Goal: Task Accomplishment & Management: Manage account settings

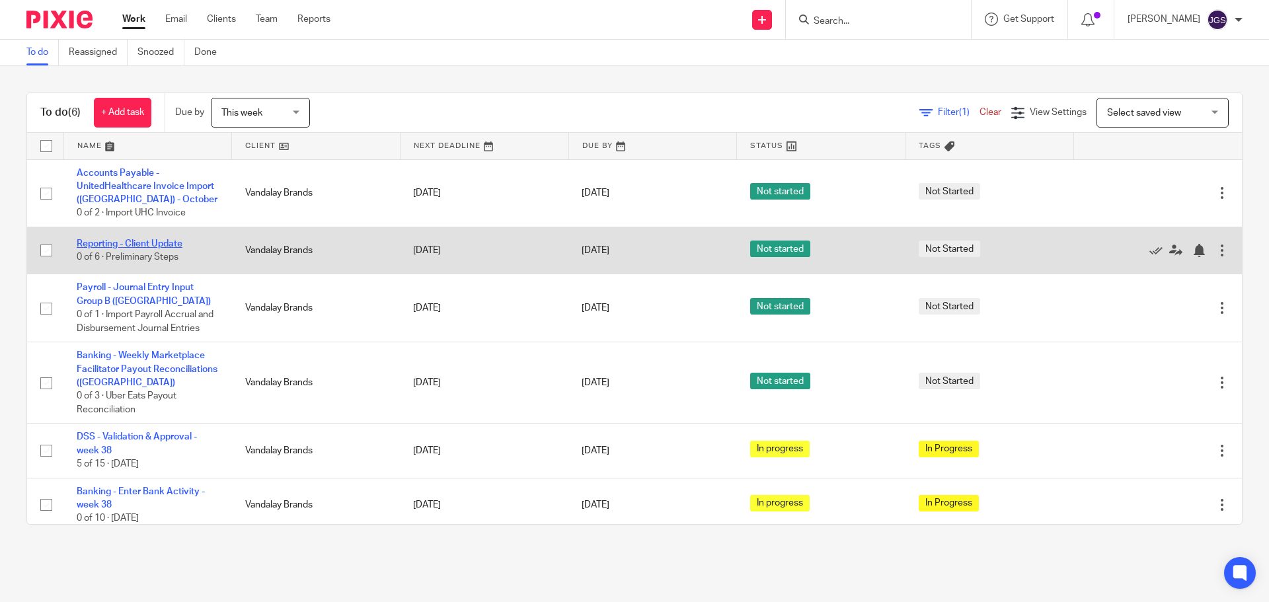
click at [140, 239] on link "Reporting - Client Update" at bounding box center [130, 243] width 106 height 9
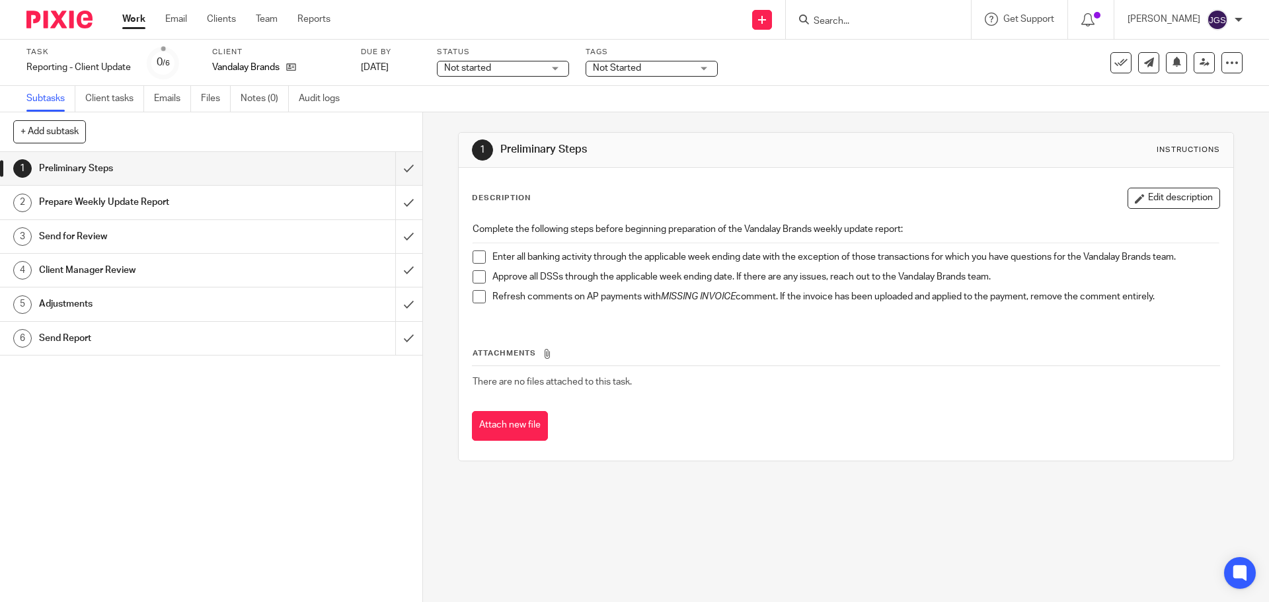
click at [559, 68] on div "Not started Not started" at bounding box center [503, 69] width 132 height 16
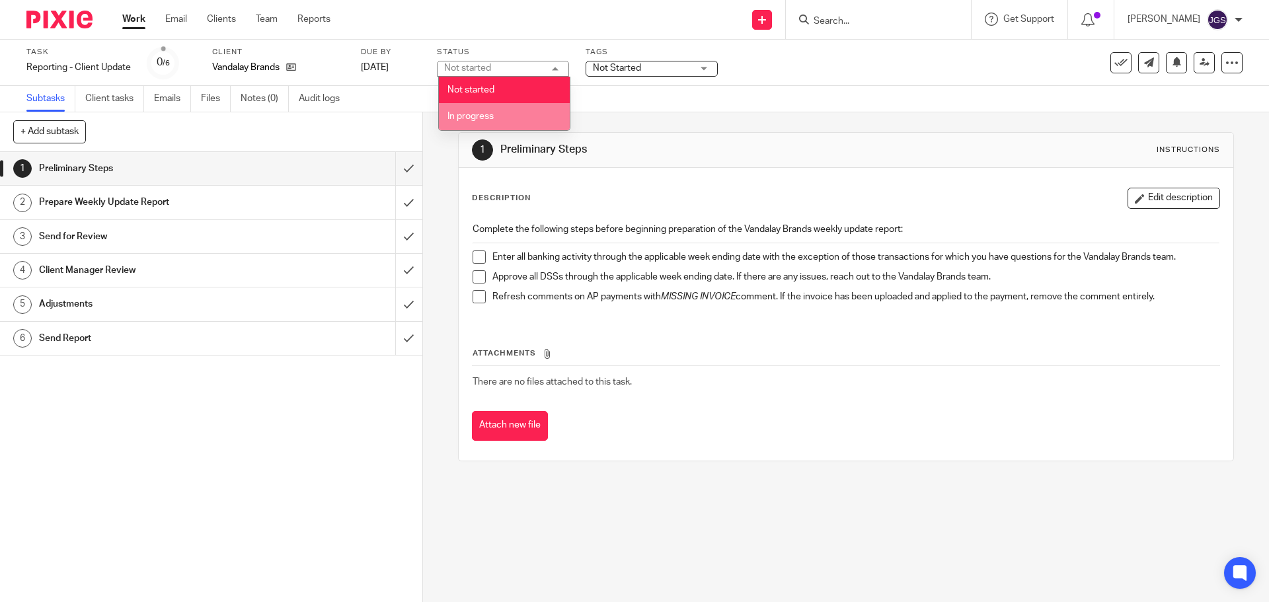
click at [514, 115] on li "In progress" at bounding box center [504, 116] width 131 height 27
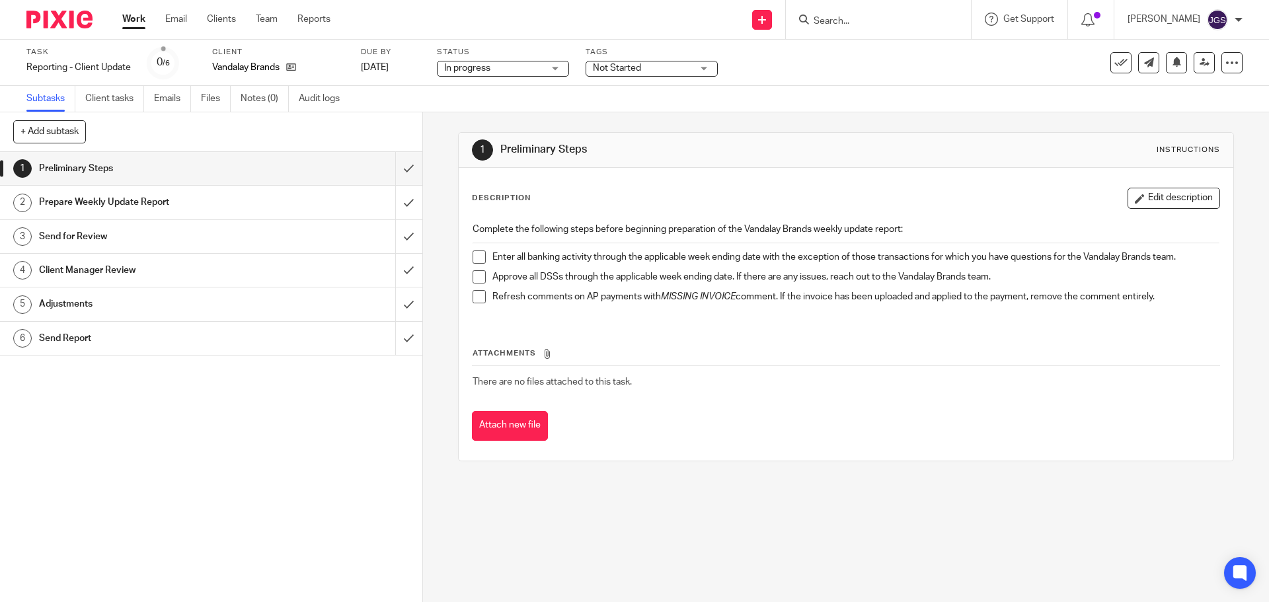
click at [705, 67] on div "Not Started" at bounding box center [652, 69] width 132 height 16
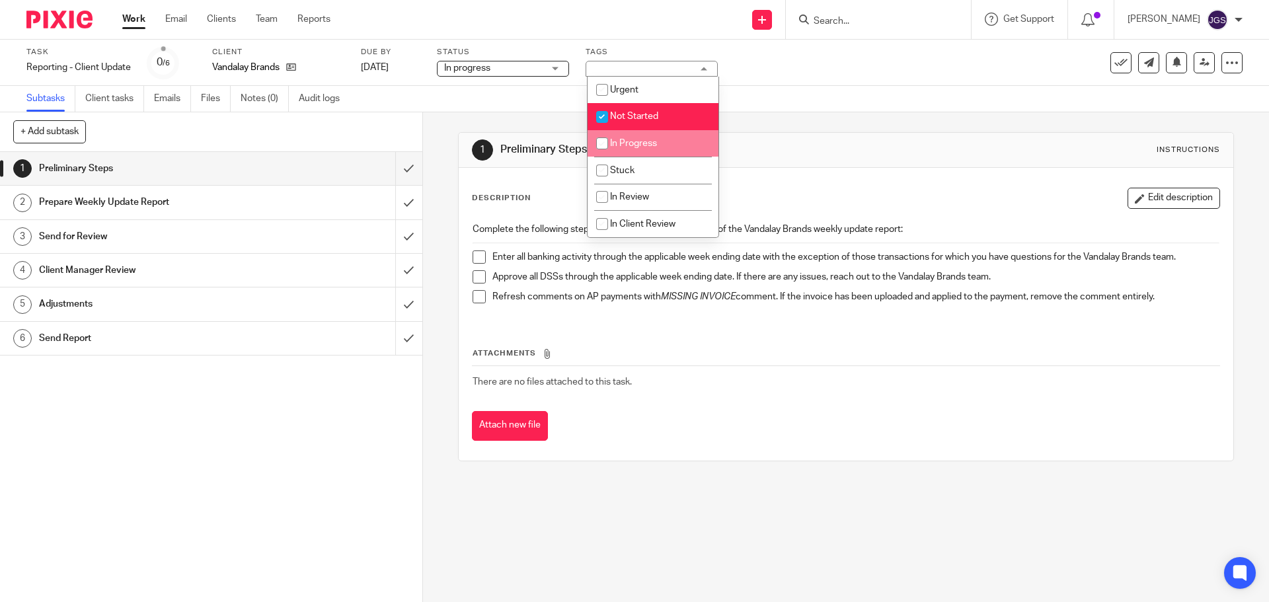
click at [642, 143] on span "In Progress" at bounding box center [633, 143] width 47 height 9
checkbox input "true"
click at [639, 113] on span "Not Started" at bounding box center [634, 116] width 48 height 9
checkbox input "false"
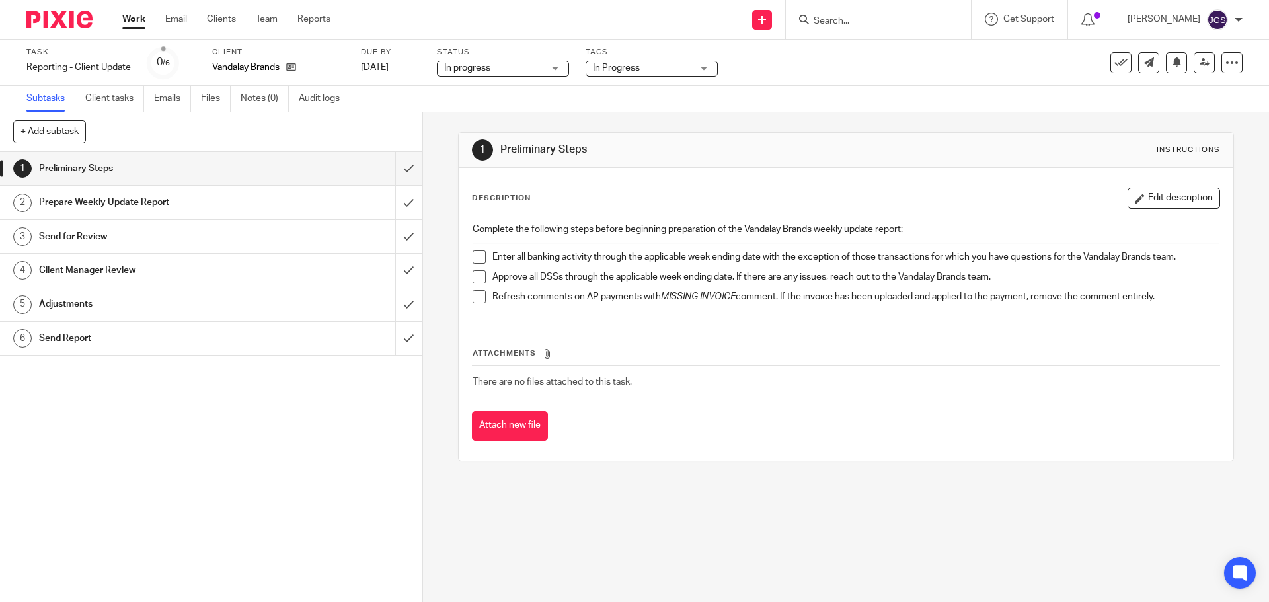
click at [475, 255] on span at bounding box center [479, 257] width 13 height 13
click at [473, 295] on span at bounding box center [479, 296] width 13 height 13
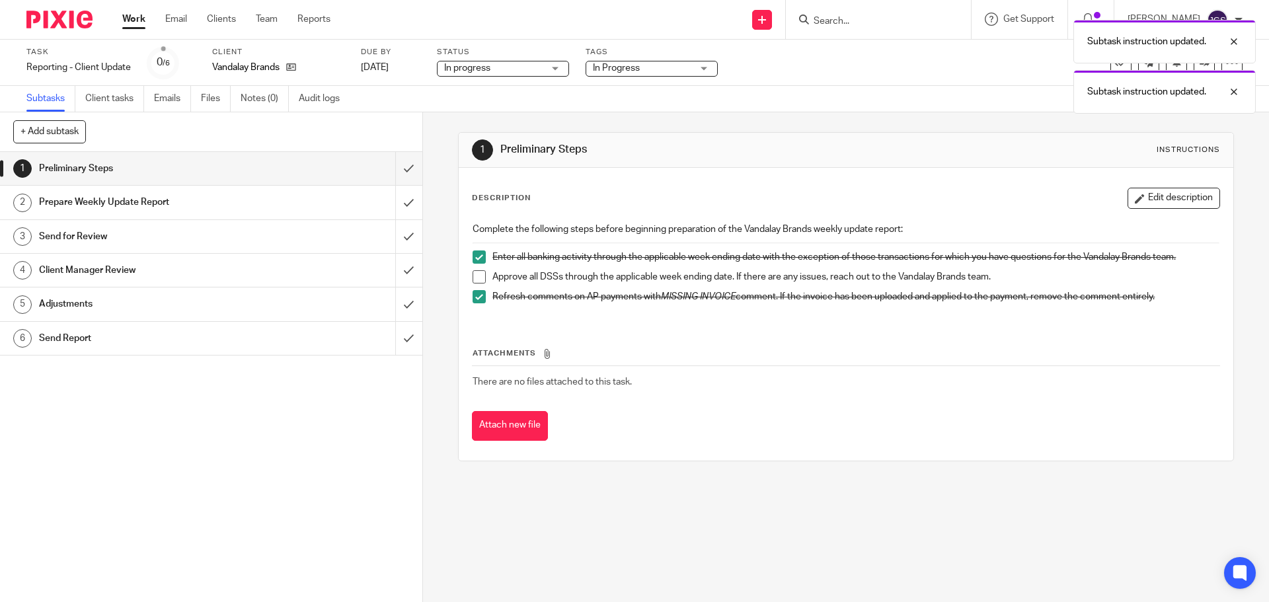
click at [231, 197] on h1 "Prepare Weekly Update Report" at bounding box center [153, 202] width 229 height 20
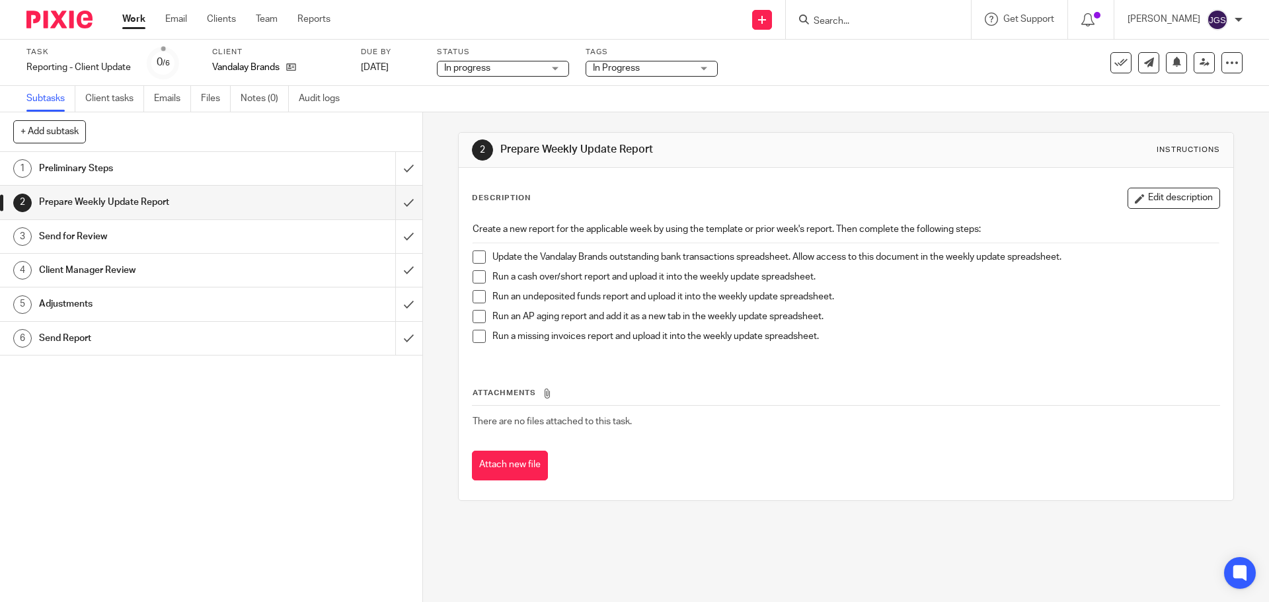
click at [474, 255] on span at bounding box center [479, 257] width 13 height 13
click at [478, 297] on span at bounding box center [479, 296] width 13 height 13
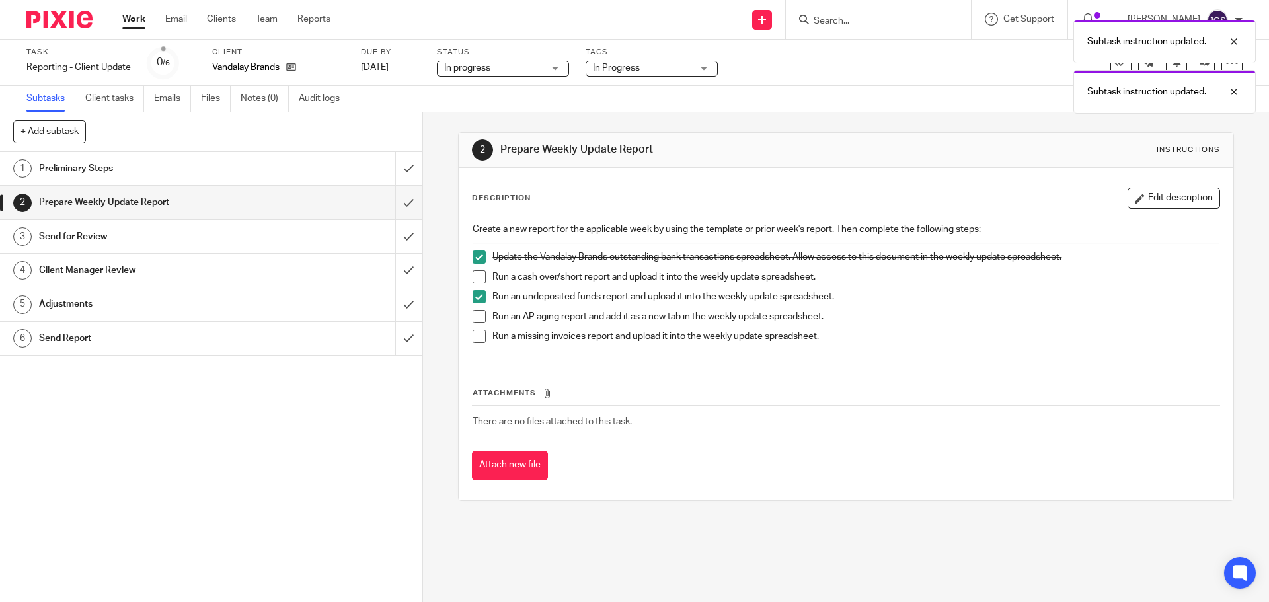
click at [478, 314] on span at bounding box center [479, 316] width 13 height 13
click at [477, 331] on span at bounding box center [479, 336] width 13 height 13
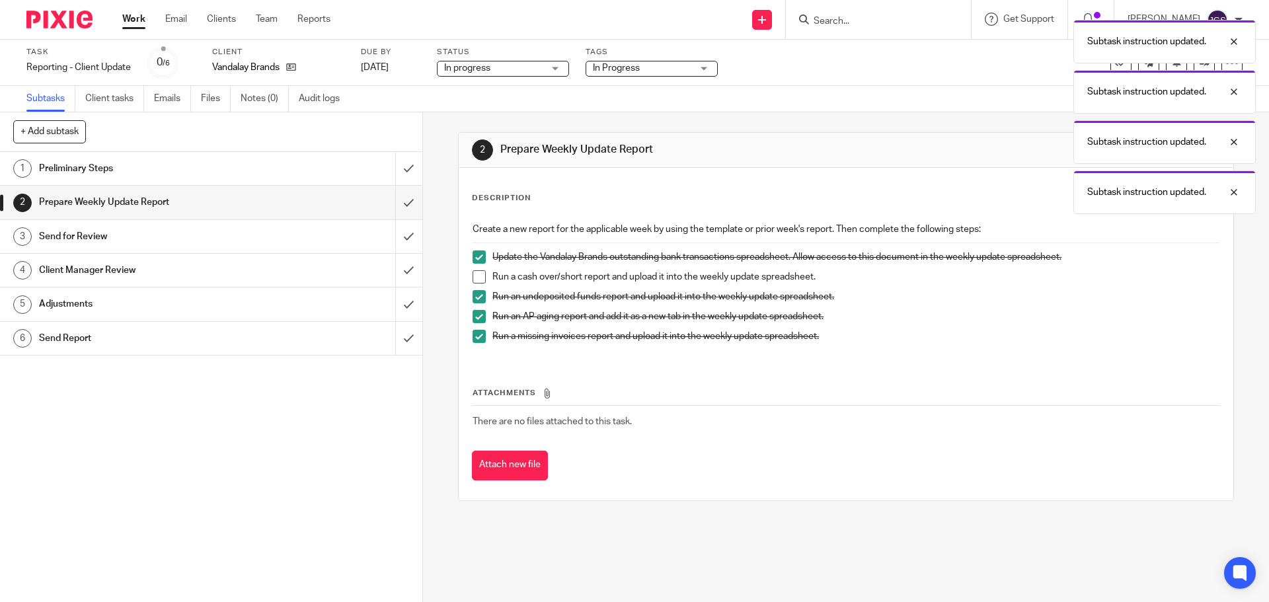
click at [134, 17] on link "Work" at bounding box center [133, 19] width 23 height 13
